Goal: Task Accomplishment & Management: Use online tool/utility

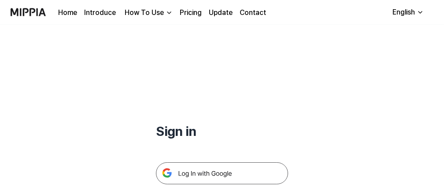
scroll to position [117, 0]
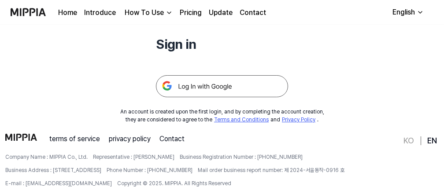
click at [210, 88] on img at bounding box center [222, 86] width 132 height 22
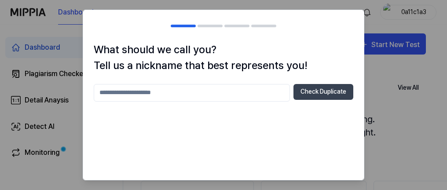
click at [220, 97] on input "text" at bounding box center [192, 93] width 196 height 18
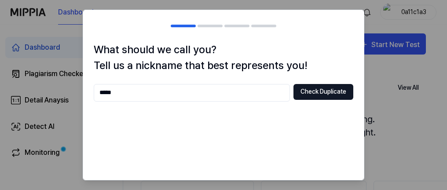
type input "*****"
click at [308, 96] on button "Check Duplicate" at bounding box center [323, 92] width 60 height 16
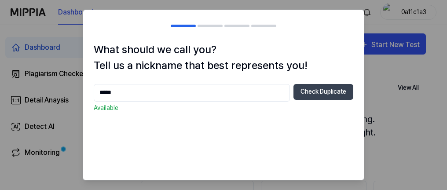
scroll to position [39, 0]
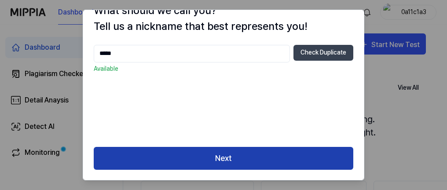
click at [238, 161] on button "Next" at bounding box center [224, 158] width 260 height 23
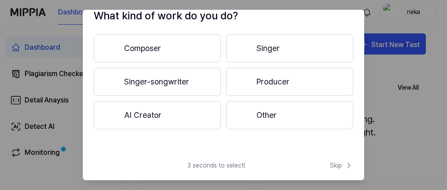
click at [271, 109] on button "Other" at bounding box center [289, 115] width 127 height 28
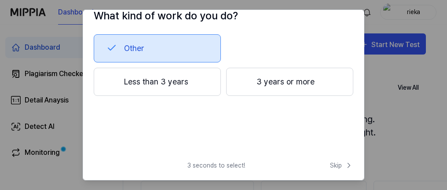
click at [330, 159] on div "What kind of work do you do? Other Less than 3 years 3 years or more 3 seconds …" at bounding box center [224, 95] width 282 height 171
click at [335, 167] on span "Skip" at bounding box center [341, 165] width 23 height 9
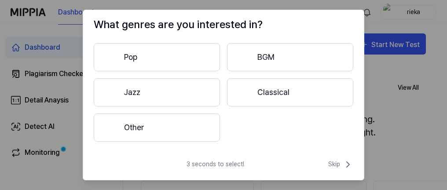
scroll to position [25, 0]
click at [335, 167] on span "Skip" at bounding box center [340, 165] width 25 height 11
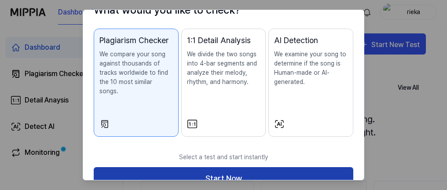
scroll to position [66, 0]
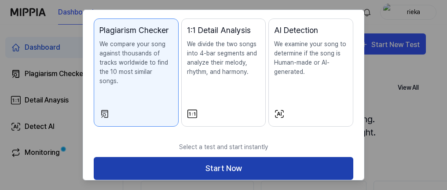
click at [238, 157] on button "Start Now" at bounding box center [224, 168] width 260 height 23
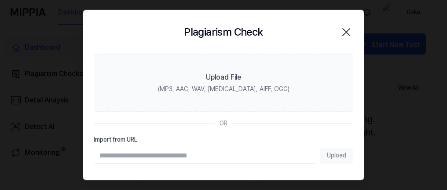
scroll to position [0, 0]
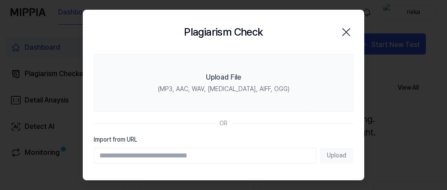
click at [330, 157] on div "Upload" at bounding box center [224, 156] width 260 height 16
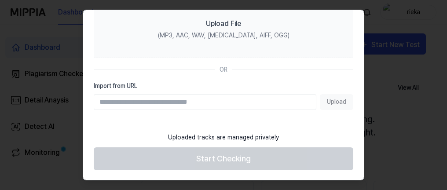
click at [215, 158] on footer "Uploaded tracks are managed privately Start Checking" at bounding box center [224, 149] width 260 height 43
click at [233, 104] on input "Import from URL" at bounding box center [205, 102] width 223 height 16
click at [330, 101] on div "Upload" at bounding box center [224, 102] width 260 height 16
click at [204, 97] on input "Import from URL" at bounding box center [205, 102] width 223 height 16
click at [138, 88] on label "Import from URL" at bounding box center [224, 85] width 260 height 9
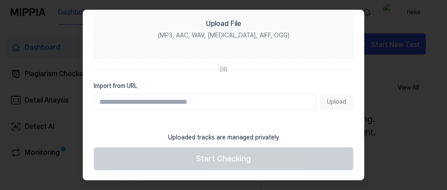
click at [138, 94] on input "Import from URL" at bounding box center [205, 102] width 223 height 16
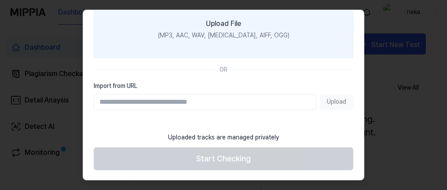
click at [230, 24] on div "Upload File" at bounding box center [223, 23] width 35 height 11
click at [0, 0] on input "Upload File (MP3, AAC, WAV, FLAC, AIFF, OGG)" at bounding box center [0, 0] width 0 height 0
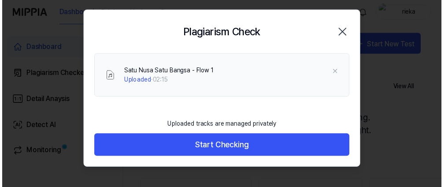
scroll to position [0, 0]
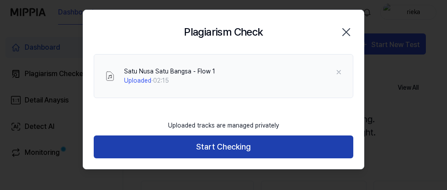
click at [227, 143] on button "Start Checking" at bounding box center [224, 147] width 260 height 23
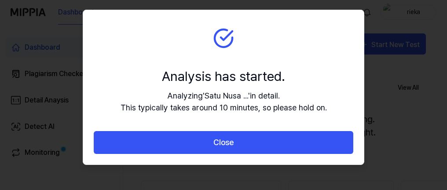
click at [348, 112] on section "Analysis has started. Analyzing ' Satu Nusa ... ' in detail. This typically tak…" at bounding box center [223, 70] width 281 height 121
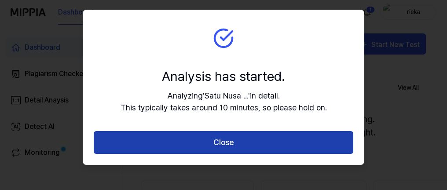
click at [309, 139] on button "Close" at bounding box center [224, 142] width 260 height 23
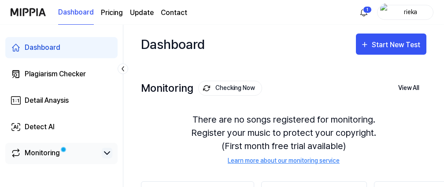
click at [107, 153] on icon at bounding box center [107, 152] width 11 height 11
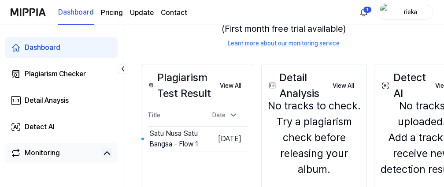
scroll to position [176, 0]
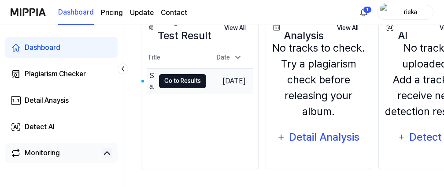
click at [193, 79] on button "Go to Results" at bounding box center [182, 81] width 47 height 14
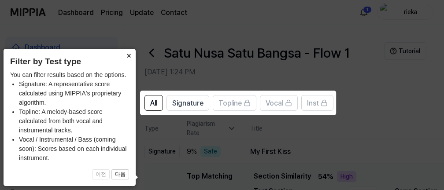
click at [129, 54] on button "×" at bounding box center [128, 55] width 14 height 12
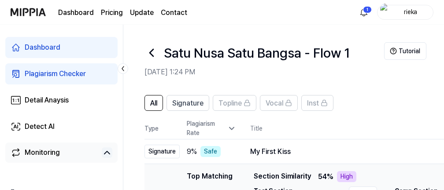
click at [193, 56] on h1 "Satu Nusa Satu Bangsa - Flow 1" at bounding box center [257, 53] width 186 height 20
click at [60, 101] on div "Detail Anaysis" at bounding box center [47, 100] width 44 height 11
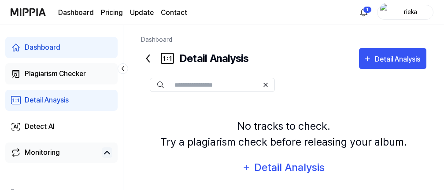
click at [56, 72] on div "Plagiarism Checker" at bounding box center [55, 74] width 61 height 11
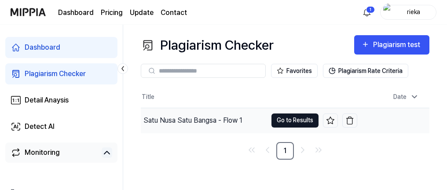
click at [287, 121] on button "Go to Results" at bounding box center [294, 121] width 47 height 14
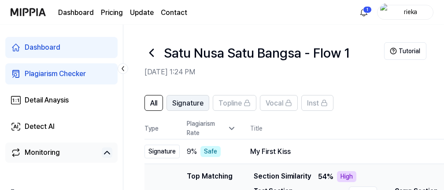
click at [188, 103] on span "Signature" at bounding box center [187, 103] width 31 height 11
click at [153, 106] on span "All" at bounding box center [153, 103] width 7 height 11
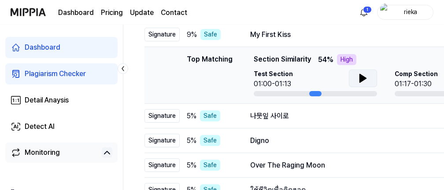
click at [363, 81] on icon at bounding box center [362, 78] width 11 height 11
click at [411, 79] on div "01:17-01:30" at bounding box center [415, 84] width 43 height 11
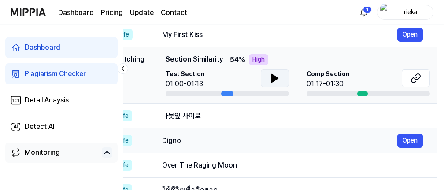
scroll to position [0, 106]
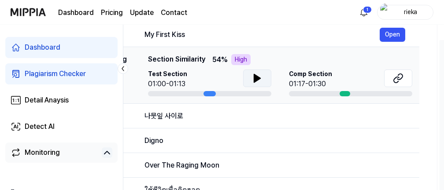
click at [256, 78] on icon at bounding box center [257, 78] width 6 height 8
click at [240, 60] on div "High" at bounding box center [240, 59] width 19 height 11
click at [172, 58] on span "Section Similarity" at bounding box center [176, 59] width 57 height 11
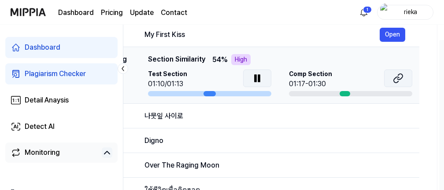
click at [394, 81] on icon at bounding box center [397, 78] width 11 height 11
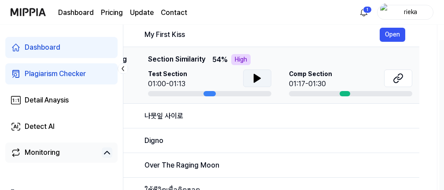
click at [122, 66] on icon at bounding box center [122, 68] width 9 height 9
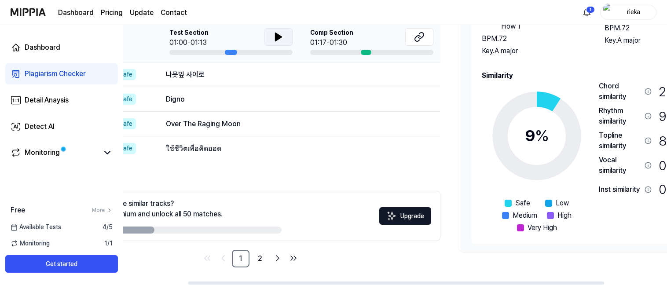
scroll to position [0, 165]
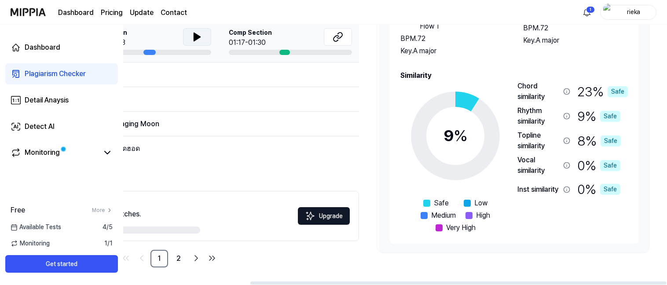
drag, startPoint x: 551, startPoint y: 284, endPoint x: 647, endPoint y: 279, distance: 96.1
click at [443, 186] on div at bounding box center [458, 283] width 416 height 3
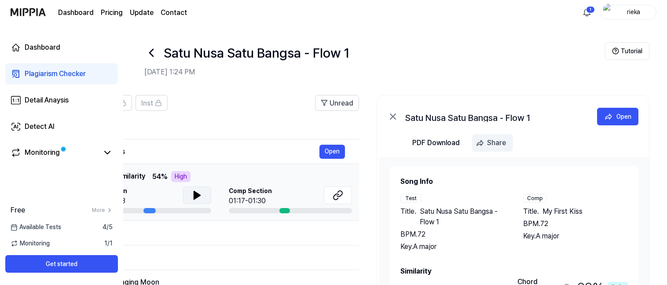
scroll to position [158, 0]
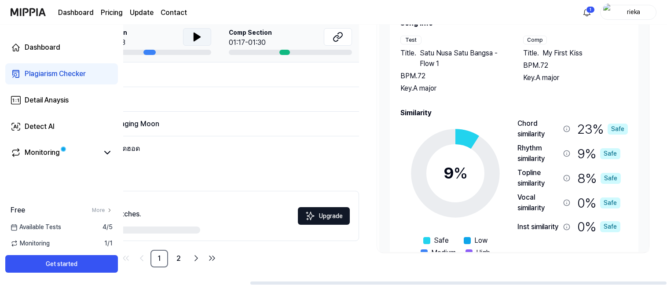
click at [443, 129] on div "Safe" at bounding box center [618, 129] width 20 height 11
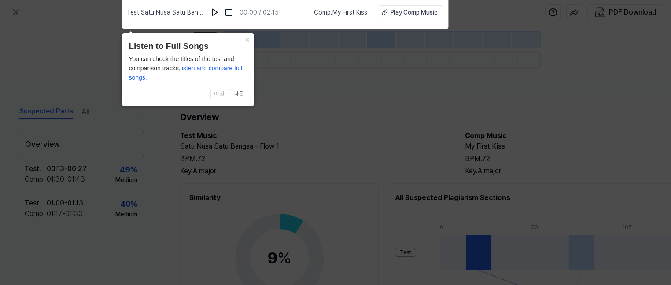
click at [207, 71] on span "listen and compare full songs." at bounding box center [185, 73] width 114 height 16
click at [207, 66] on span "listen and compare full songs." at bounding box center [185, 73] width 114 height 16
click at [238, 94] on button "다음" at bounding box center [239, 94] width 18 height 11
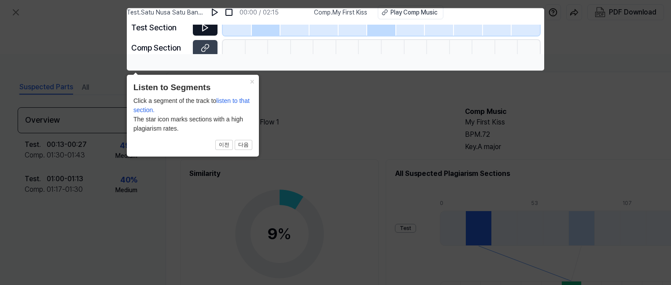
click at [202, 27] on icon at bounding box center [204, 27] width 5 height 7
click at [213, 10] on body "Test . Satu Nusa Satu Bangsa - Flow 1 00:00 / 02:15 Comp . My First Kiss Play C…" at bounding box center [335, 142] width 671 height 285
click at [236, 102] on span "listen to that section." at bounding box center [191, 105] width 116 height 16
click at [240, 147] on button "다음" at bounding box center [244, 145] width 18 height 11
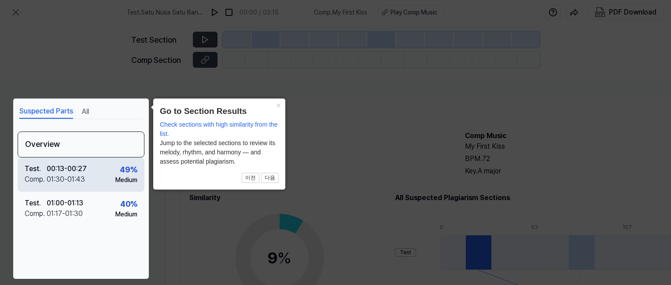
click at [84, 172] on div "00:13 - 00:27" at bounding box center [67, 169] width 40 height 11
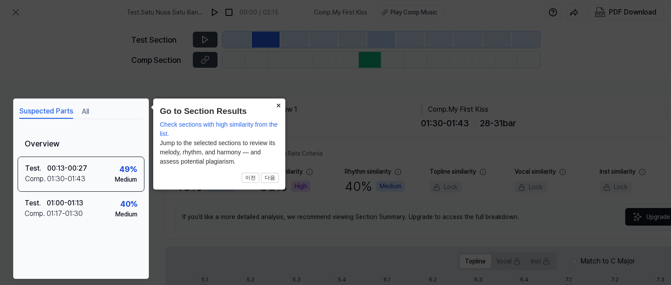
click at [278, 106] on button "×" at bounding box center [278, 105] width 14 height 12
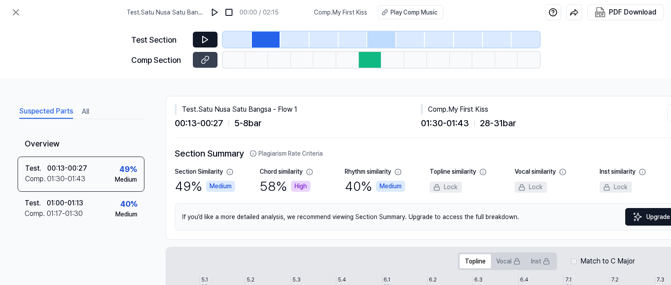
click at [211, 40] on button at bounding box center [205, 40] width 25 height 16
click at [443, 15] on div "PDF Download" at bounding box center [633, 12] width 48 height 11
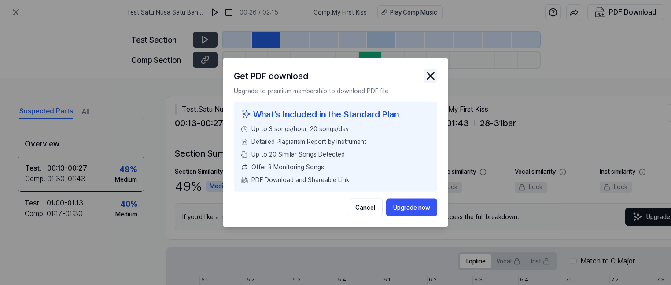
click at [433, 77] on img "button" at bounding box center [430, 76] width 13 height 13
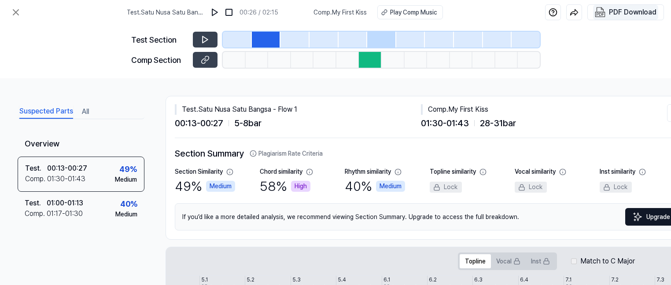
click at [443, 10] on div "PDF Download" at bounding box center [633, 12] width 48 height 11
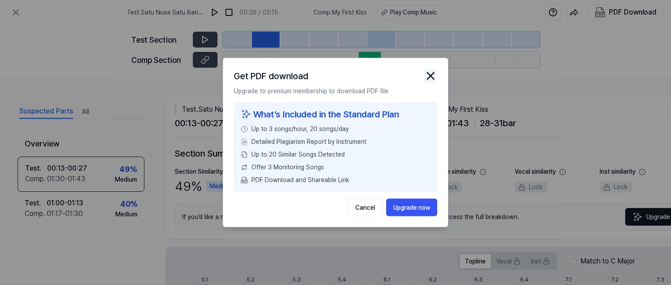
click at [429, 77] on img "button" at bounding box center [430, 76] width 13 height 13
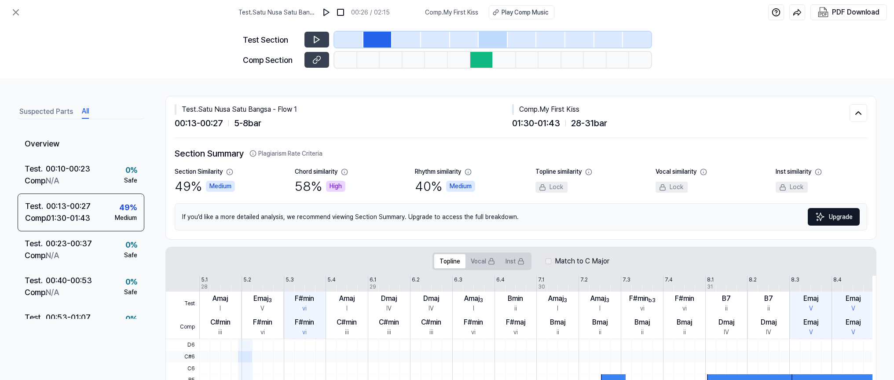
click at [83, 113] on button "All" at bounding box center [85, 112] width 7 height 14
click at [70, 186] on div "01:30 - 01:43" at bounding box center [68, 218] width 44 height 12
click at [443, 63] on div at bounding box center [481, 60] width 23 height 16
click at [318, 37] on icon at bounding box center [316, 39] width 9 height 9
click at [443, 15] on span "Comp . My First Kiss" at bounding box center [451, 12] width 53 height 9
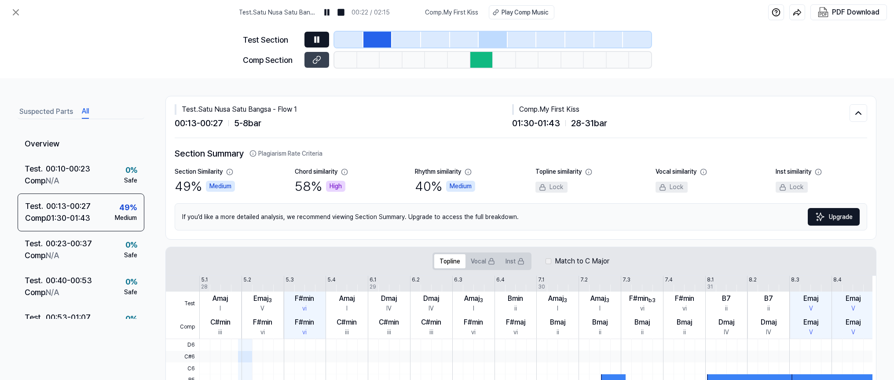
click at [443, 14] on span "Comp . My First Kiss" at bounding box center [451, 12] width 53 height 9
click at [443, 11] on div "Play Comp Music" at bounding box center [525, 12] width 47 height 9
click at [328, 184] on div "High" at bounding box center [335, 186] width 19 height 11
click at [229, 186] on div "Medium" at bounding box center [220, 186] width 29 height 11
click at [443, 185] on div "Medium" at bounding box center [460, 186] width 29 height 11
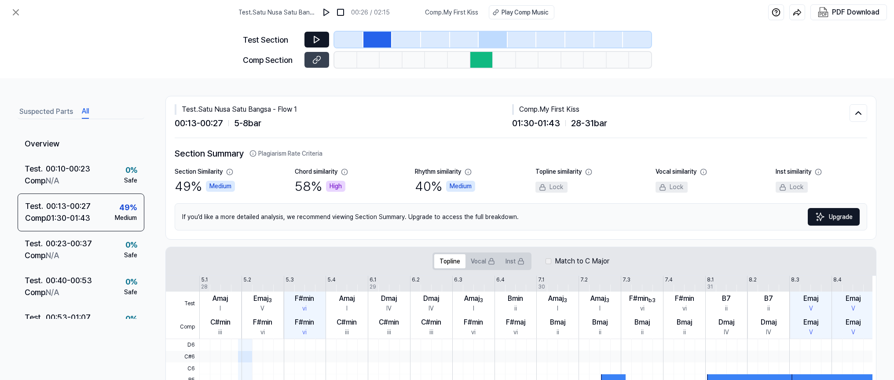
click at [443, 186] on img at bounding box center [820, 217] width 11 height 11
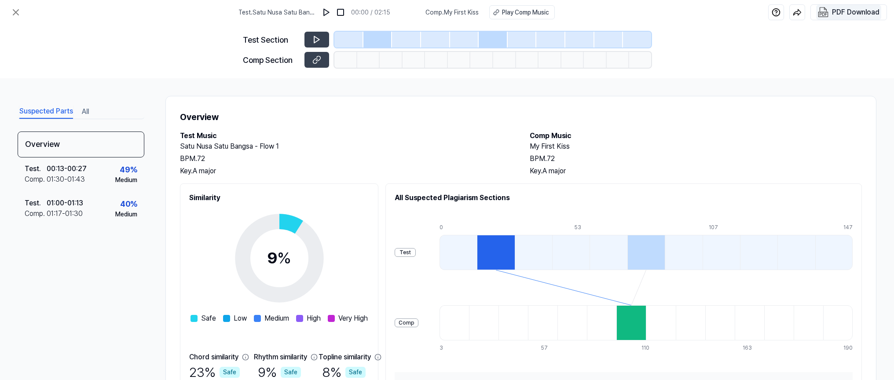
click at [443, 13] on div "PDF Download" at bounding box center [856, 12] width 48 height 11
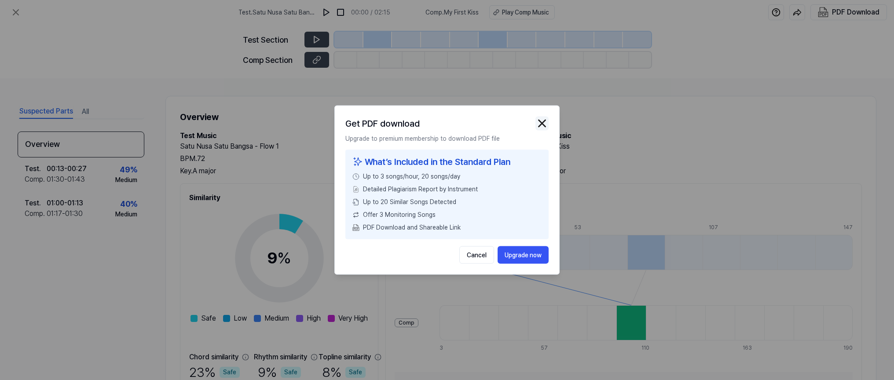
click at [443, 126] on img "button" at bounding box center [542, 123] width 13 height 13
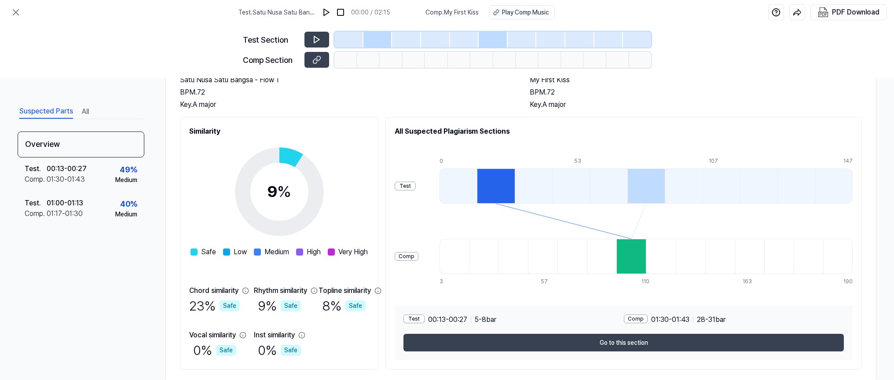
scroll to position [88, 0]
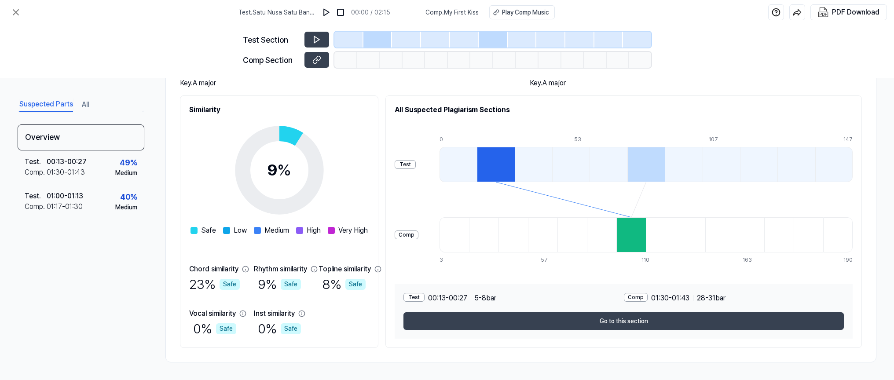
click at [443, 186] on div at bounding box center [630, 234] width 29 height 35
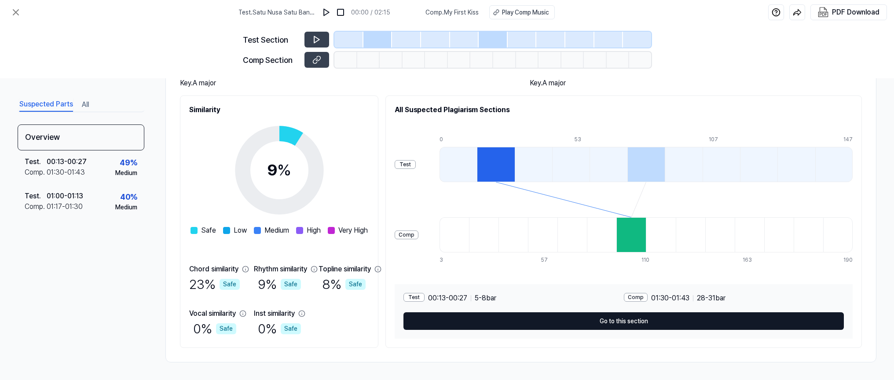
click at [443, 186] on button "Go to this section" at bounding box center [623, 321] width 440 height 18
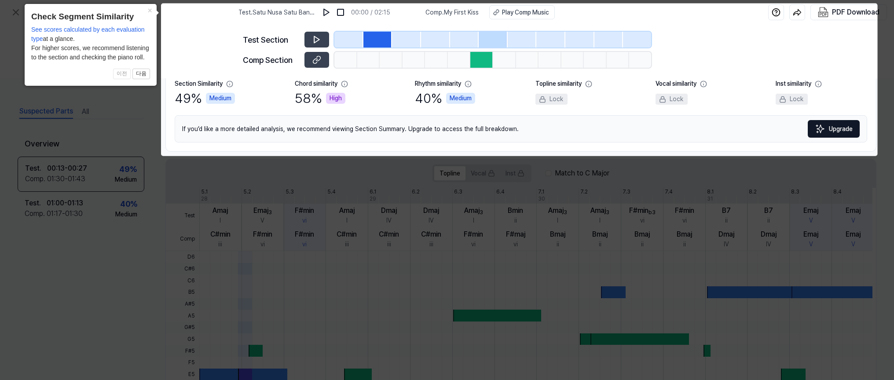
click at [443, 169] on icon at bounding box center [447, 190] width 894 height 380
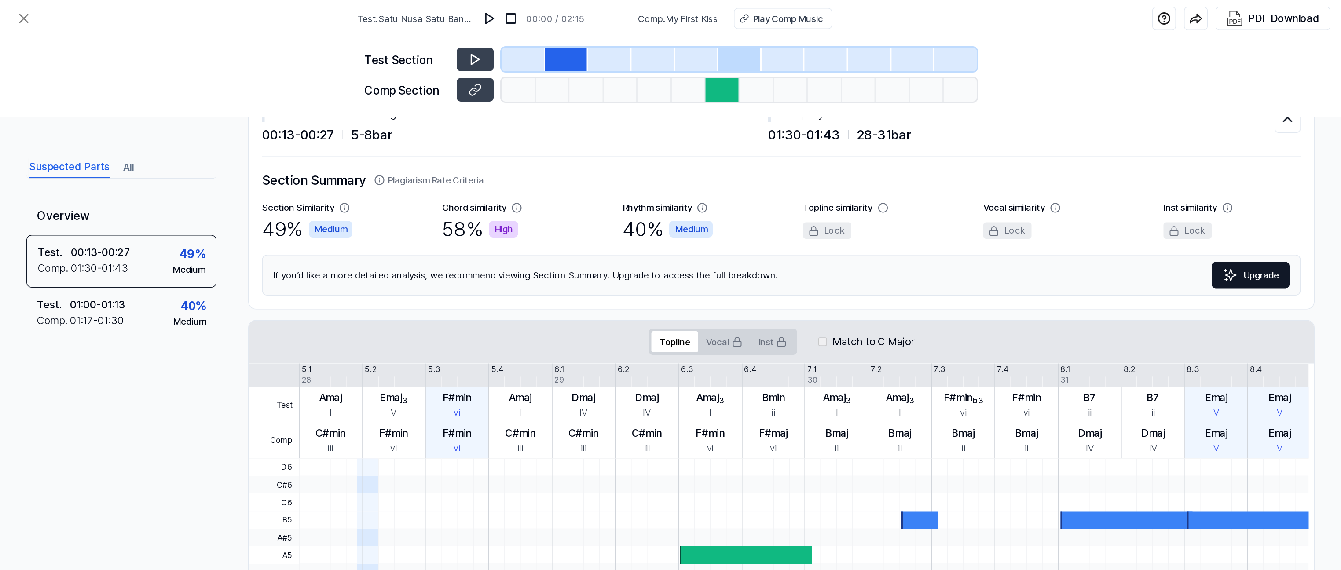
scroll to position [0, 0]
